Goal: Task Accomplishment & Management: Check status

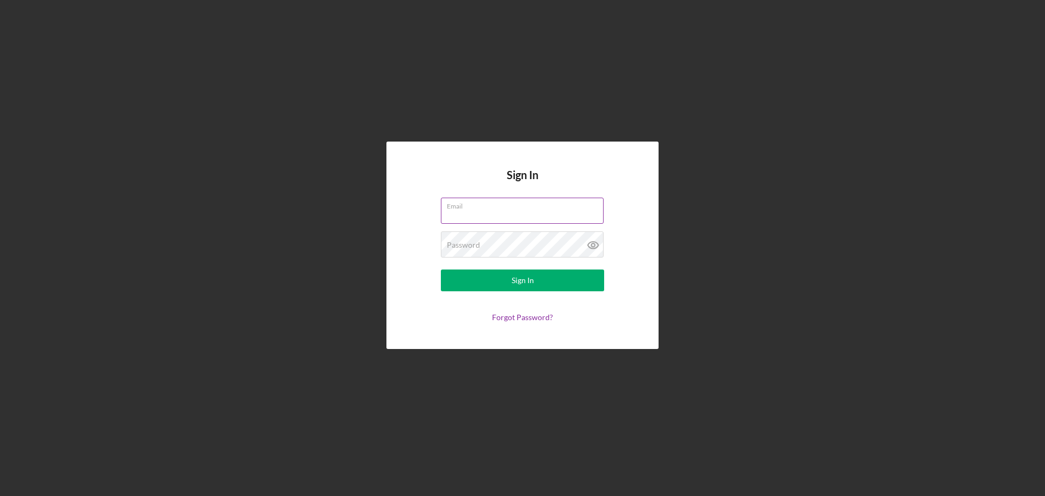
type input "[EMAIL_ADDRESS][DOMAIN_NAME]"
click at [510, 213] on input "[EMAIL_ADDRESS][DOMAIN_NAME]" at bounding box center [522, 211] width 163 height 26
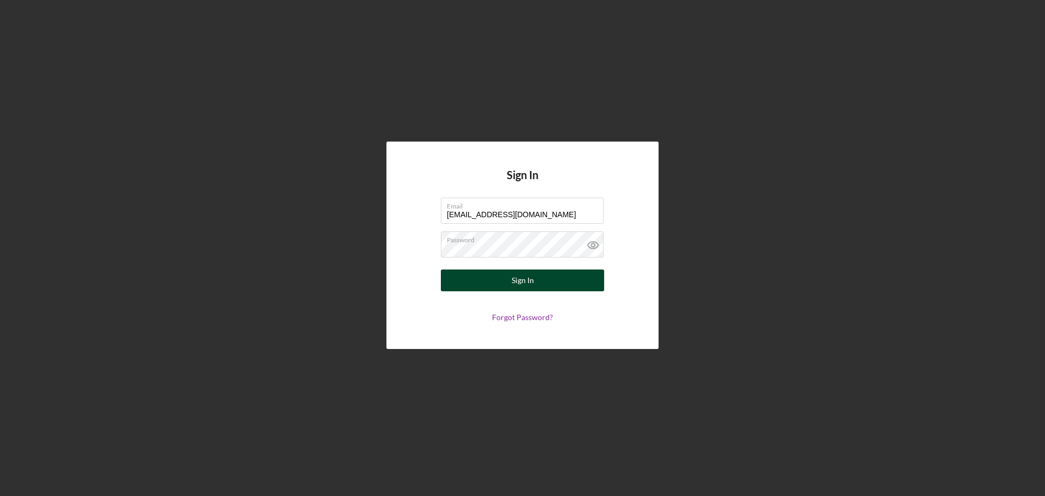
click at [456, 274] on button "Sign In" at bounding box center [522, 280] width 163 height 22
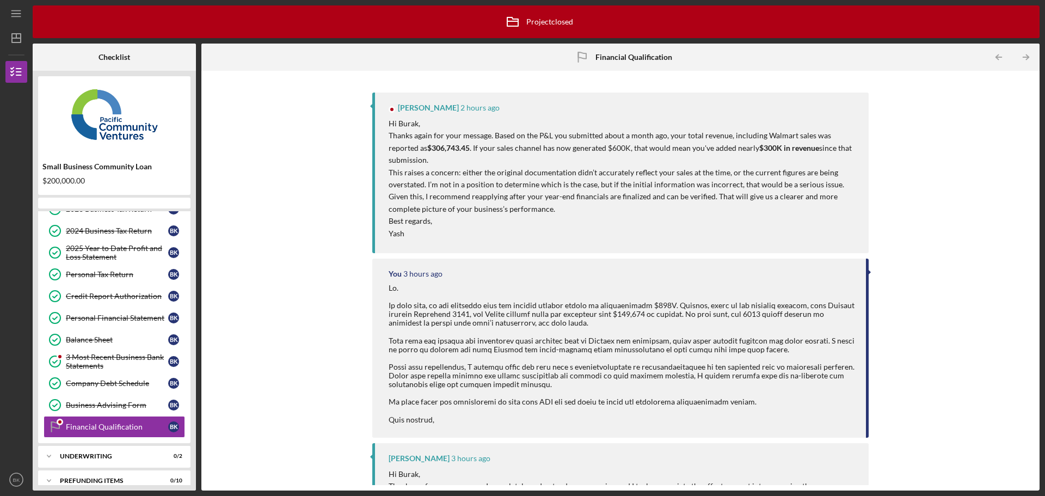
scroll to position [115, 0]
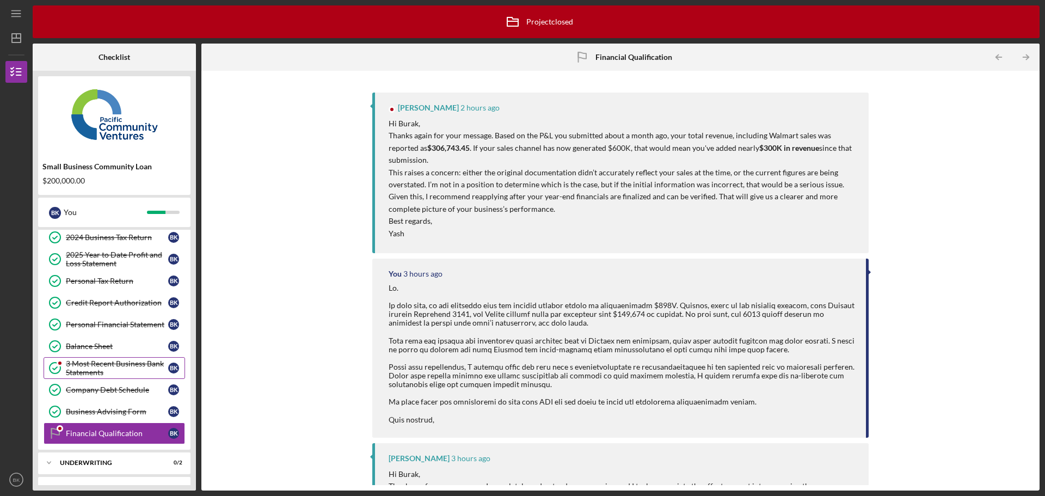
click at [112, 363] on div "3 Most Recent Business Bank Statements" at bounding box center [117, 367] width 102 height 17
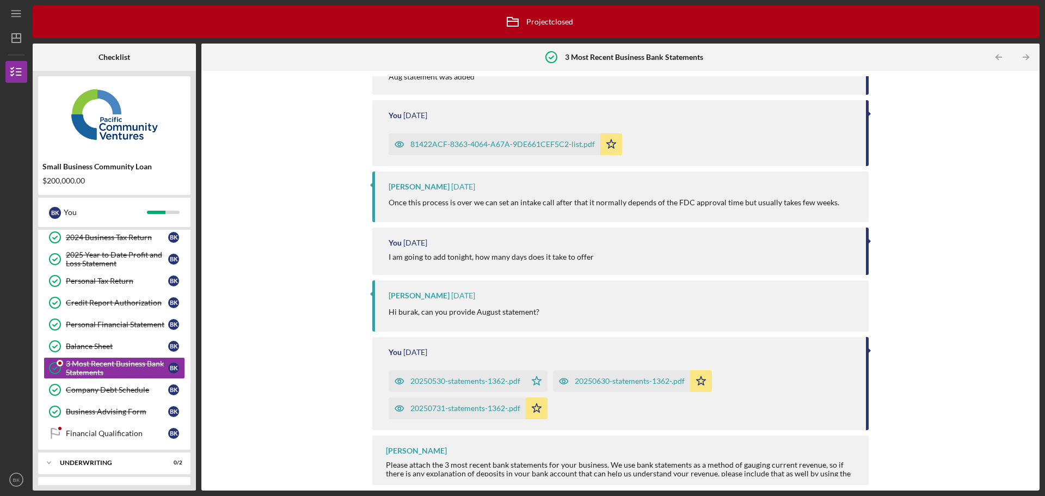
scroll to position [218, 0]
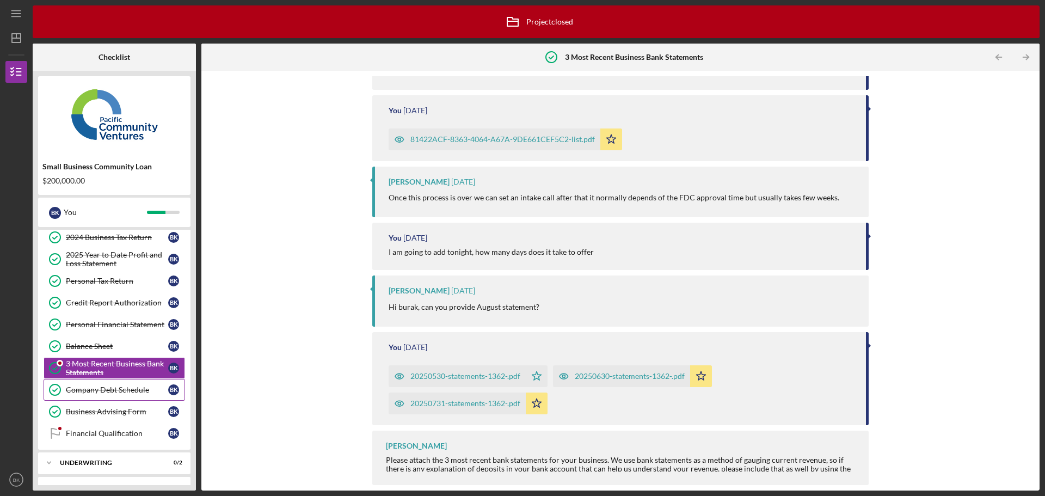
click at [93, 384] on link "Company Debt Schedule Company Debt Schedule B K" at bounding box center [115, 390] width 142 height 22
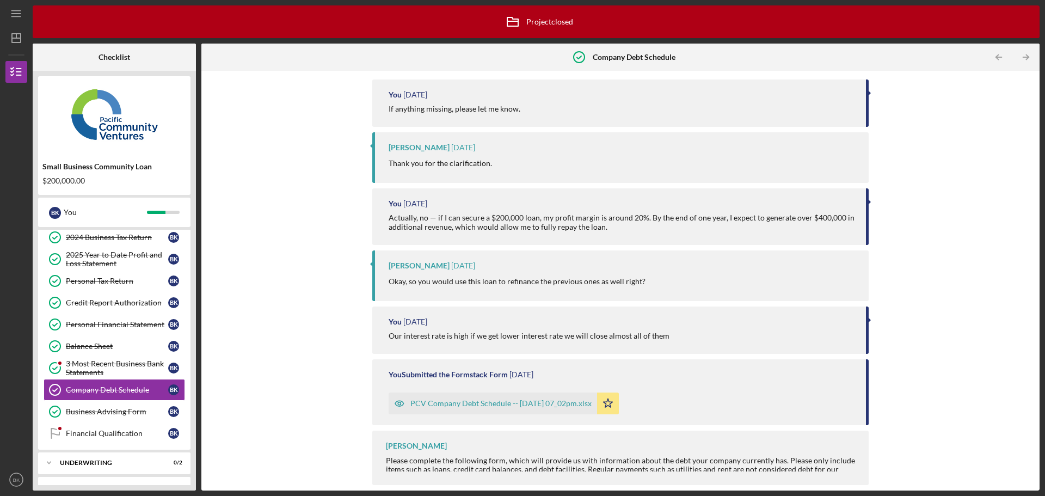
scroll to position [846, 0]
click at [477, 400] on div "PCV Company Debt Schedule -- [DATE] 07_02pm.xlsx" at bounding box center [500, 403] width 181 height 9
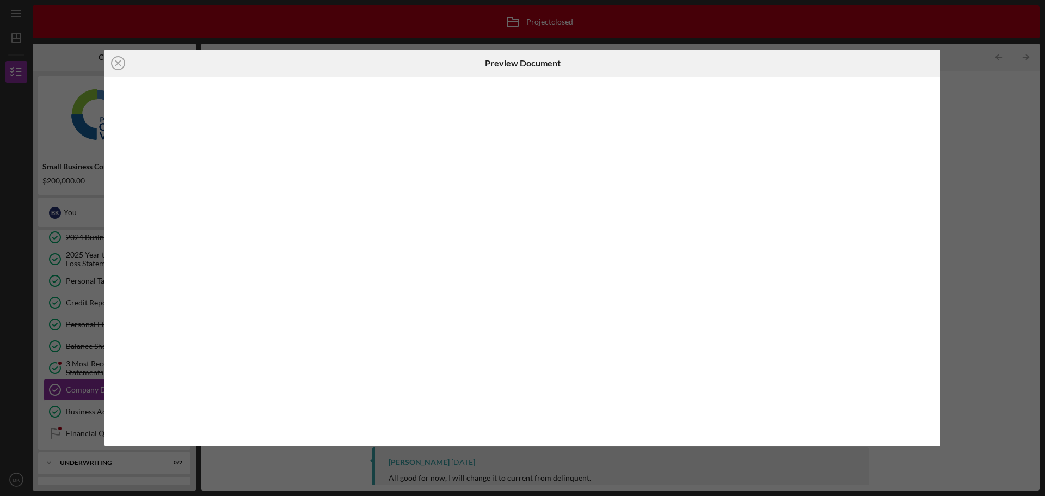
scroll to position [846, 0]
